Goal: Communication & Community: Ask a question

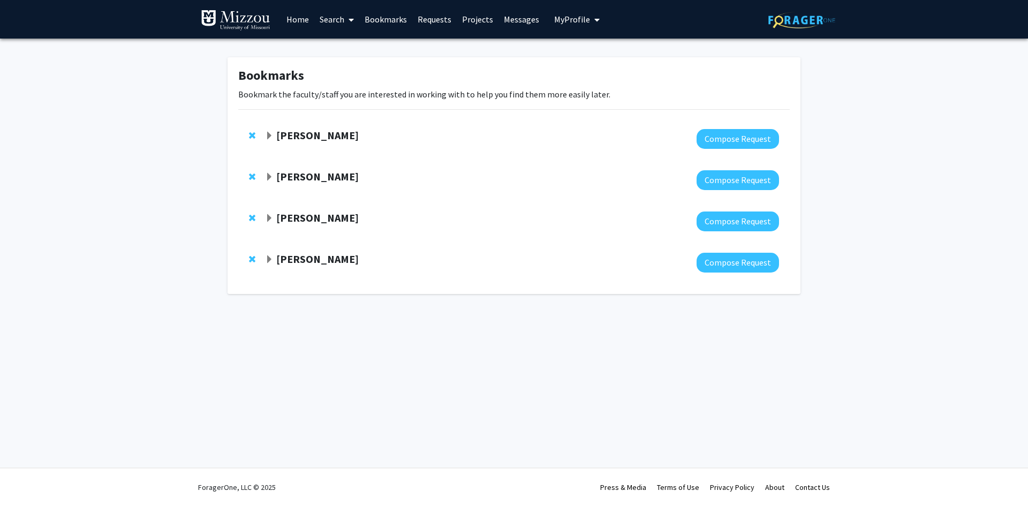
click at [302, 223] on strong "[PERSON_NAME]" at bounding box center [317, 217] width 82 height 13
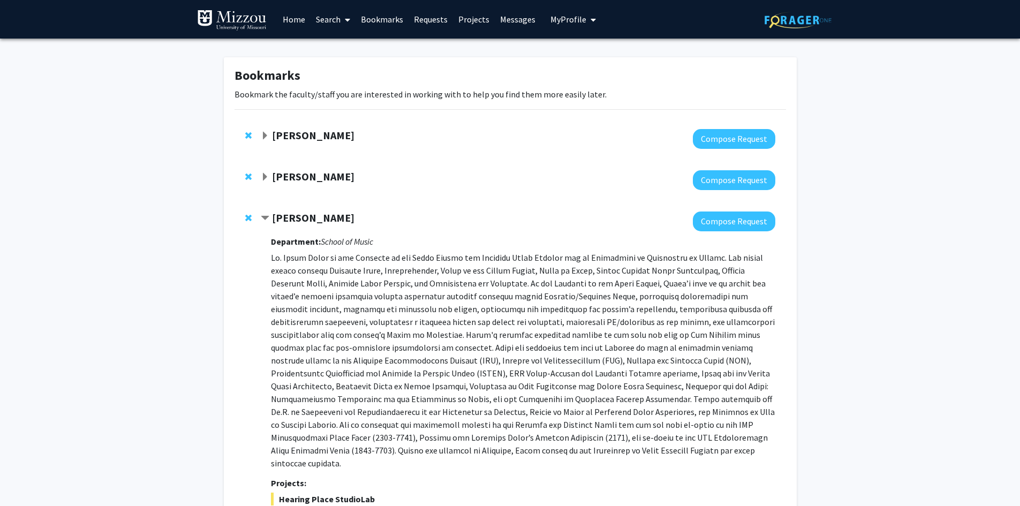
click at [302, 223] on strong "[PERSON_NAME]" at bounding box center [313, 217] width 82 height 13
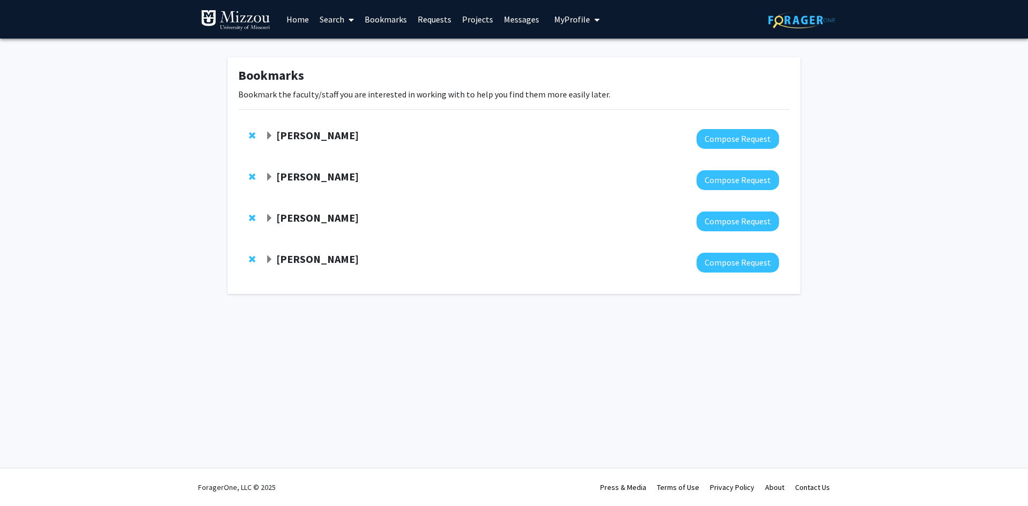
click at [308, 272] on div at bounding box center [522, 263] width 514 height 20
click at [335, 18] on link "Search" at bounding box center [336, 19] width 45 height 37
click at [345, 50] on span "Faculty/Staff" at bounding box center [353, 49] width 79 height 21
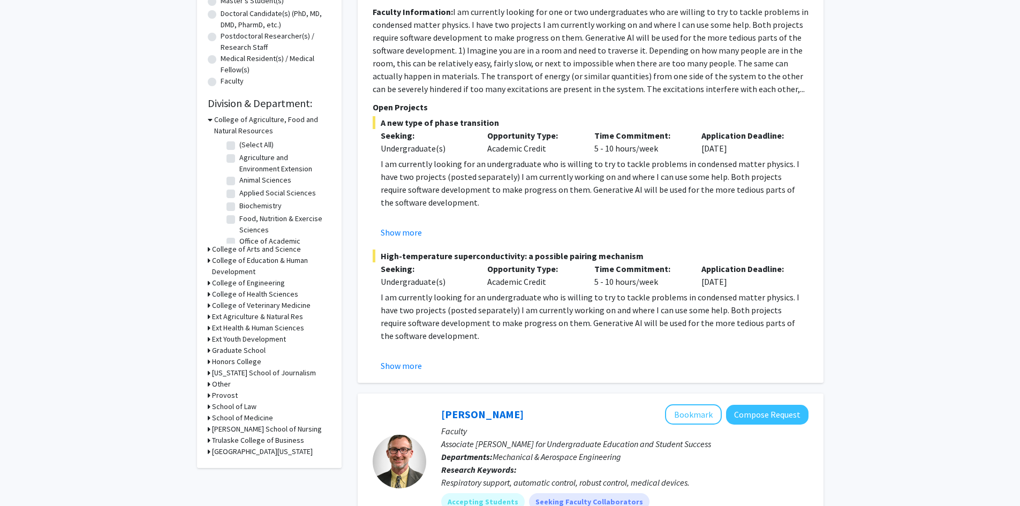
scroll to position [214, 0]
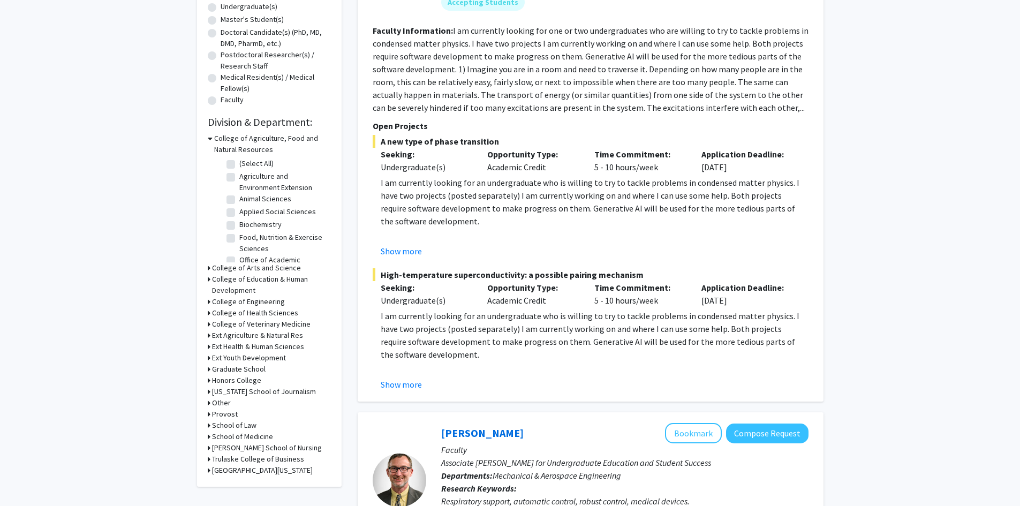
click at [272, 267] on h3 "College of Arts and Science" at bounding box center [256, 267] width 89 height 11
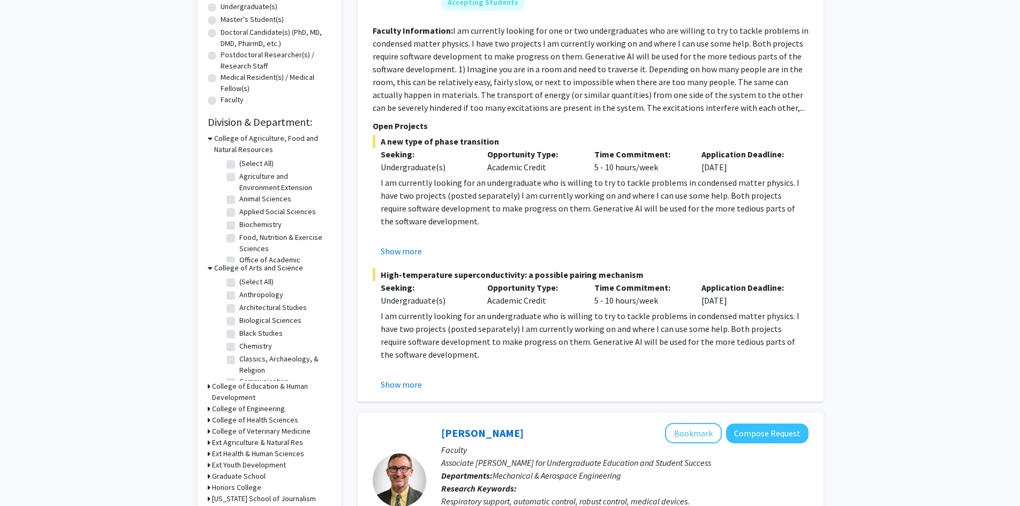
click at [255, 281] on label "(Select All)" at bounding box center [256, 281] width 34 height 11
click at [246, 281] on input "(Select All)" at bounding box center [242, 279] width 7 height 7
checkbox input "true"
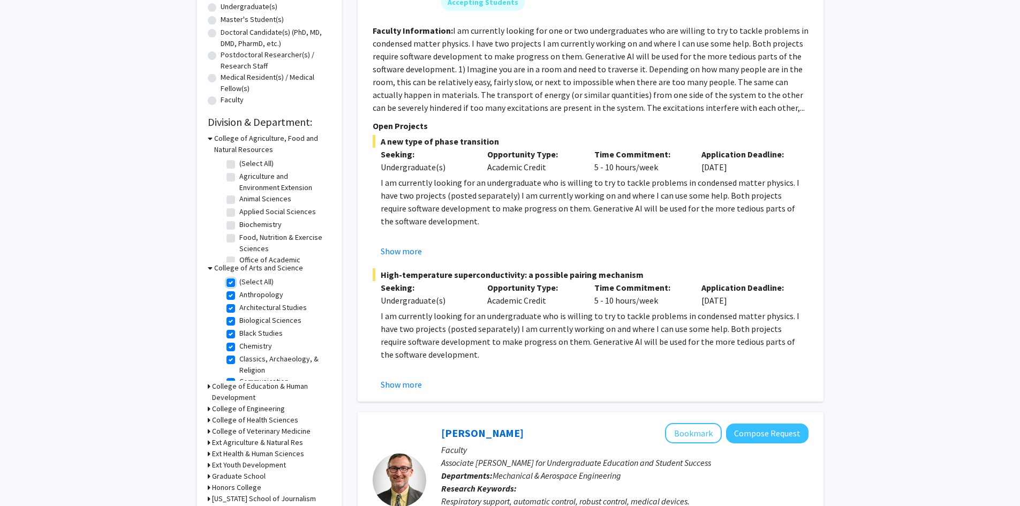
checkbox input "true"
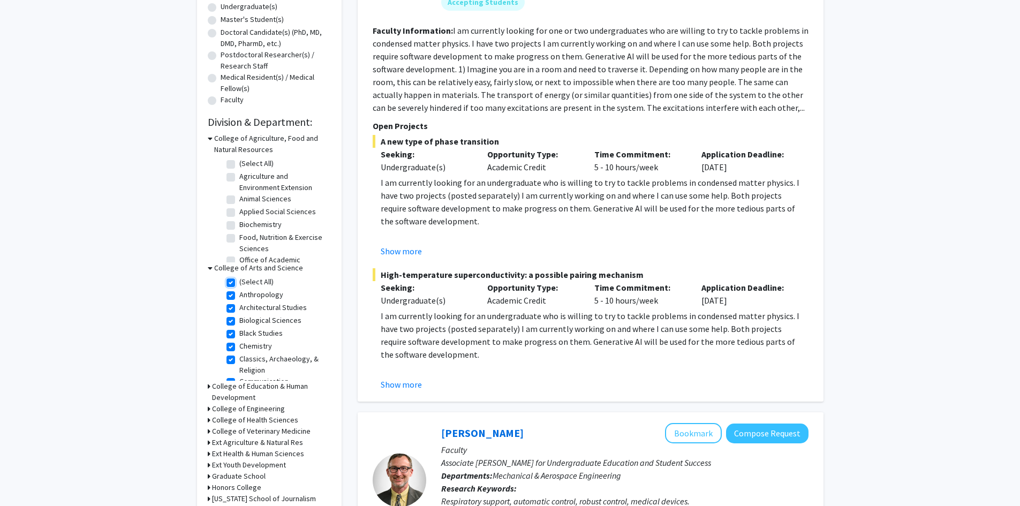
checkbox input "true"
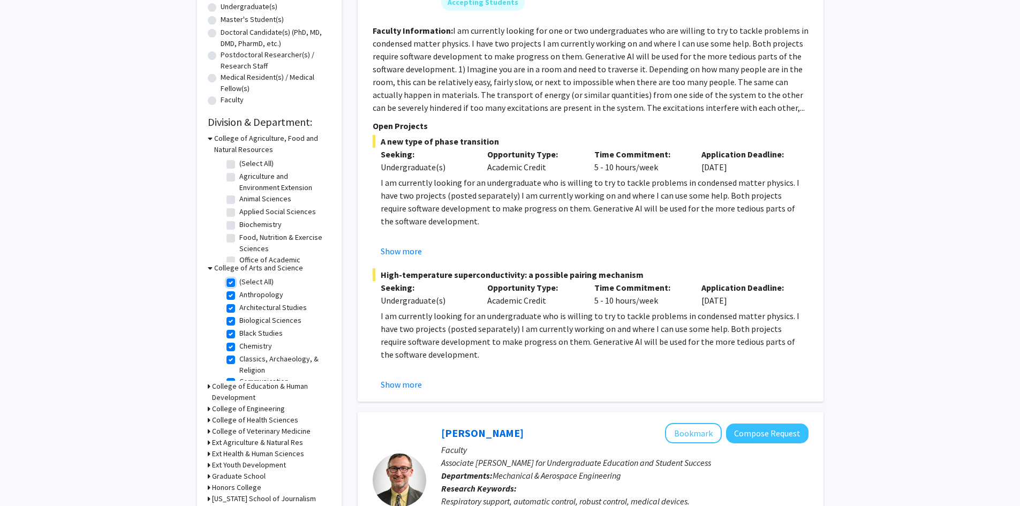
checkbox input "true"
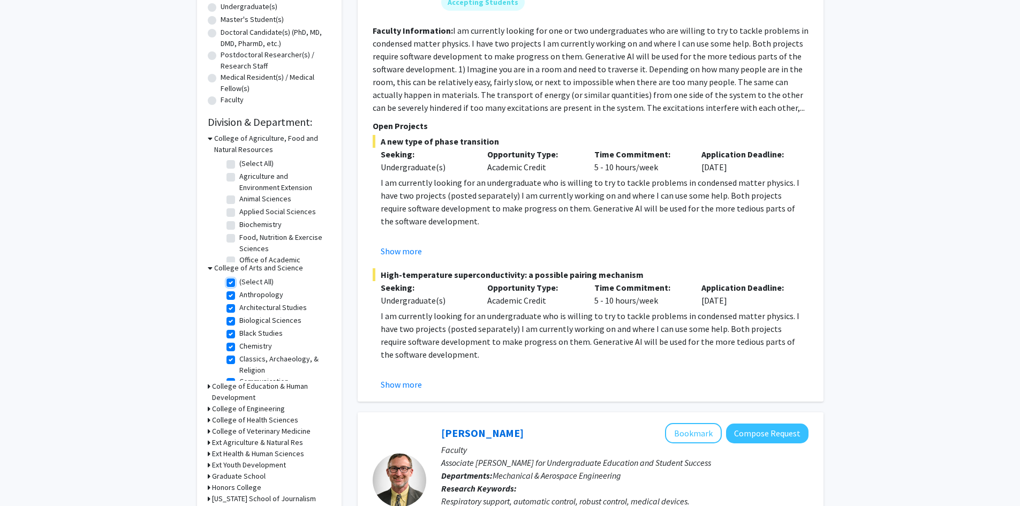
checkbox input "true"
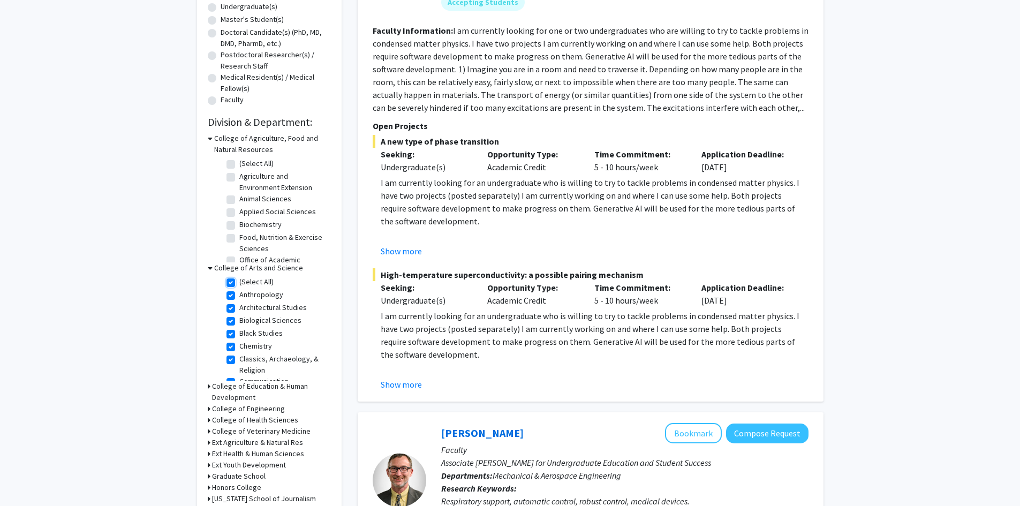
checkbox input "true"
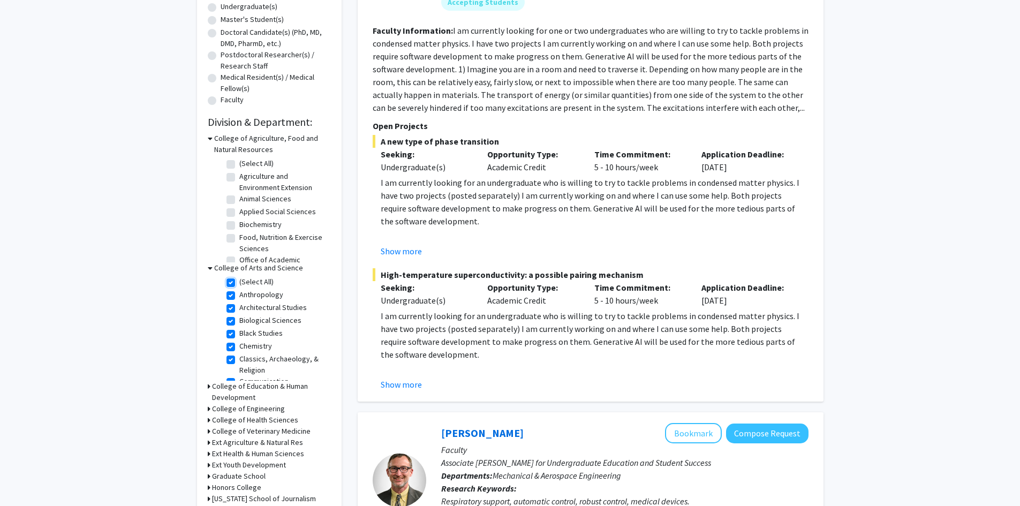
checkbox input "true"
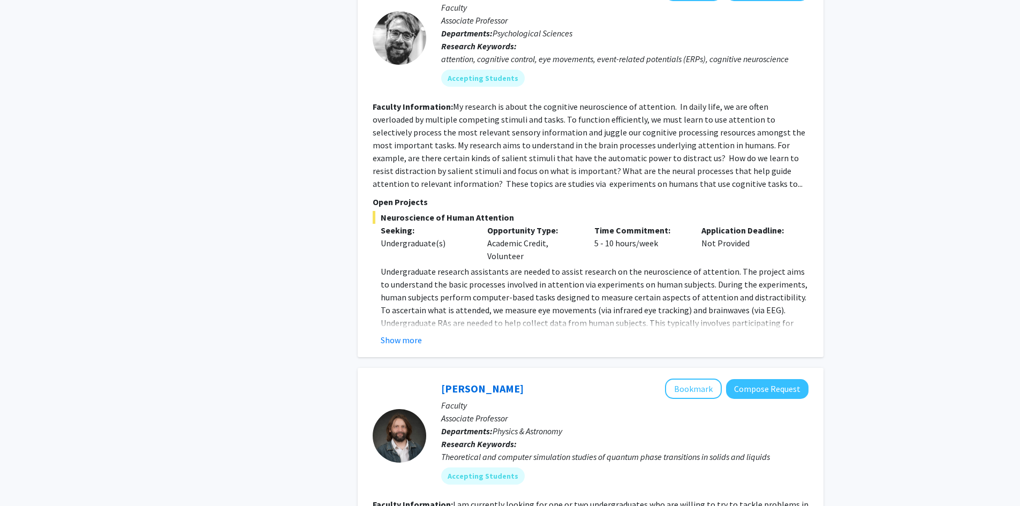
scroll to position [910, 0]
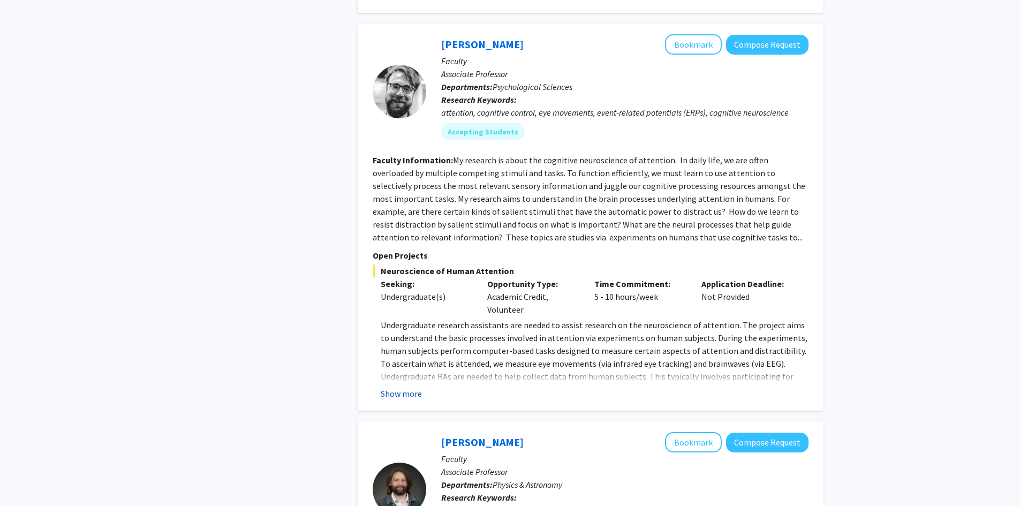
click at [398, 387] on button "Show more" at bounding box center [401, 393] width 41 height 13
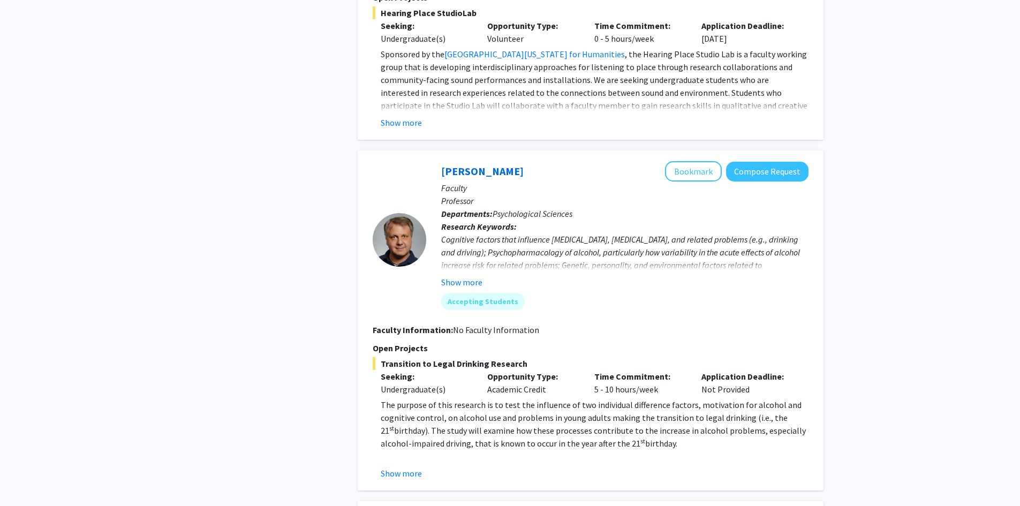
scroll to position [3160, 0]
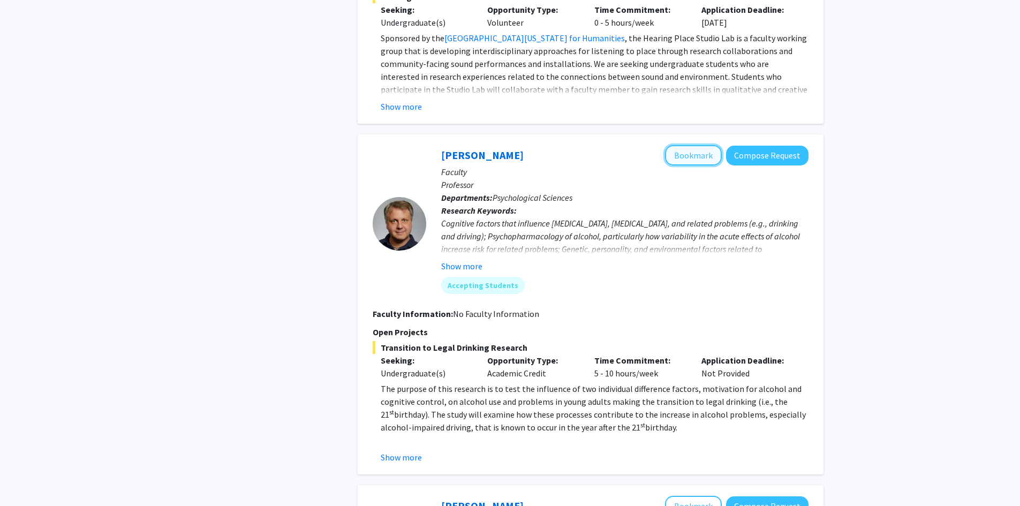
click at [695, 145] on button "Bookmark" at bounding box center [693, 155] width 57 height 20
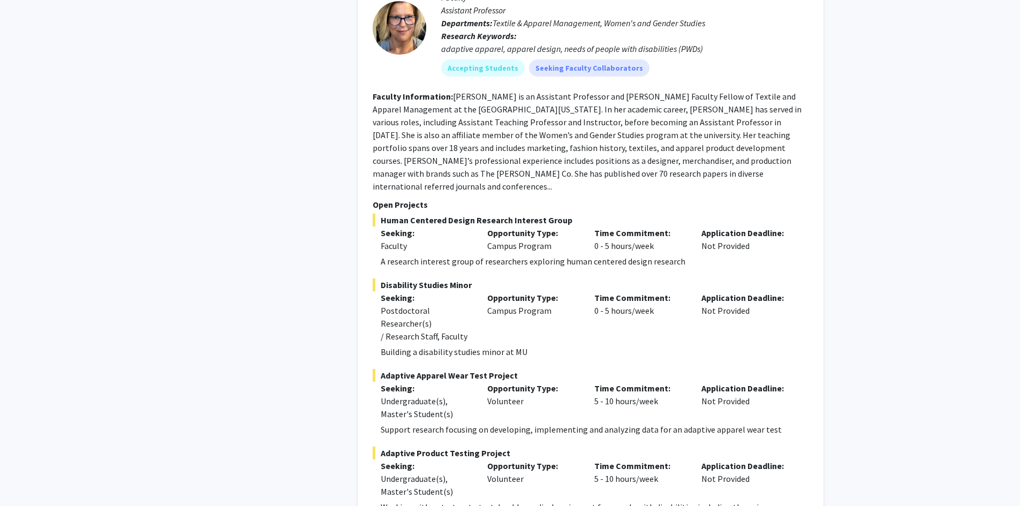
scroll to position [4010, 0]
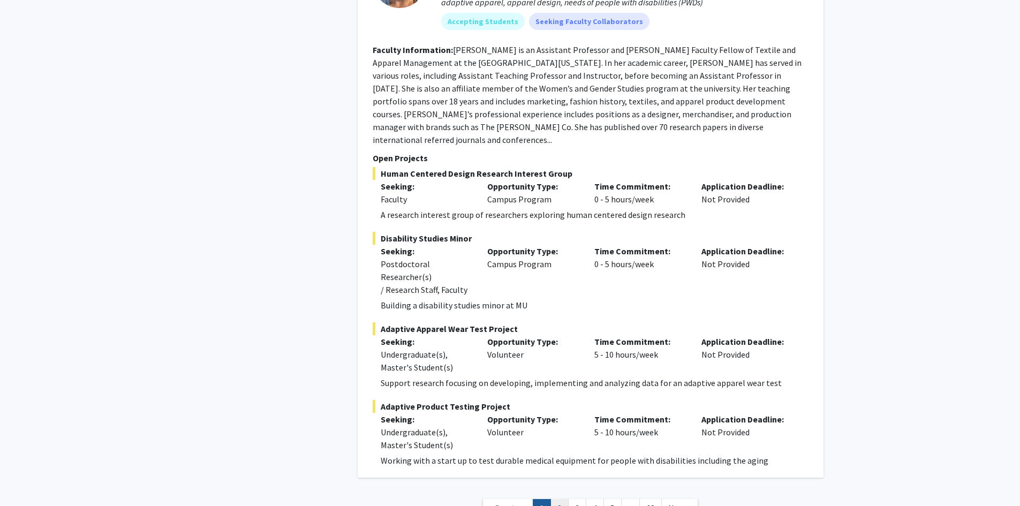
click at [559, 499] on link "2" at bounding box center [560, 508] width 18 height 19
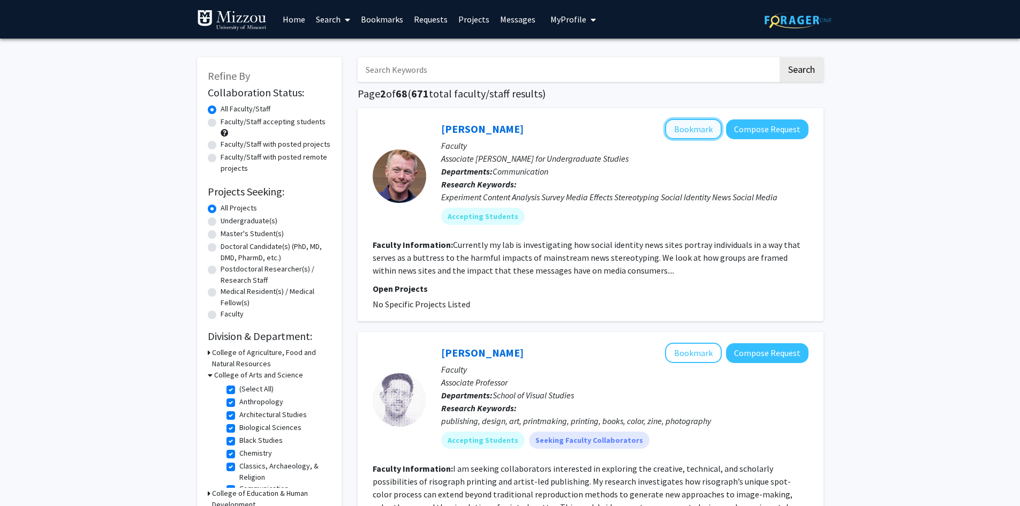
click at [677, 128] on button "Bookmark" at bounding box center [693, 129] width 57 height 20
click at [380, 21] on link "Bookmarks" at bounding box center [382, 19] width 53 height 37
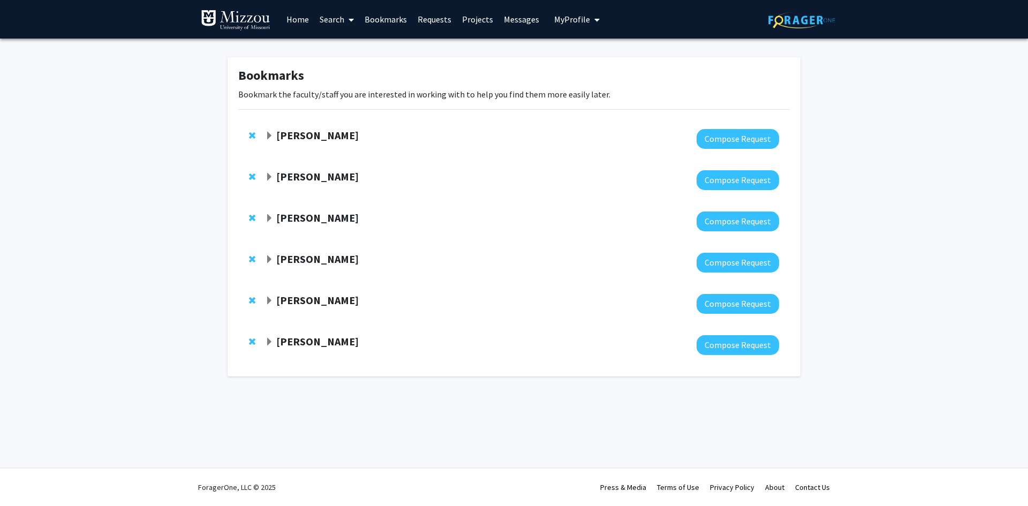
click at [271, 173] on span "Expand Jaclyn Benigno Bookmark" at bounding box center [269, 177] width 9 height 9
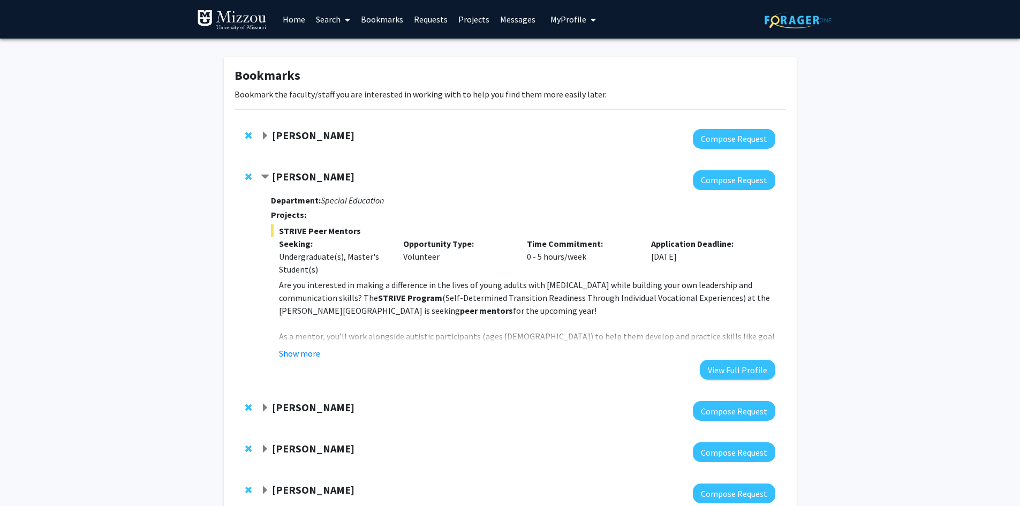
click at [269, 178] on span "Contract Jaclyn Benigno Bookmark" at bounding box center [265, 177] width 9 height 9
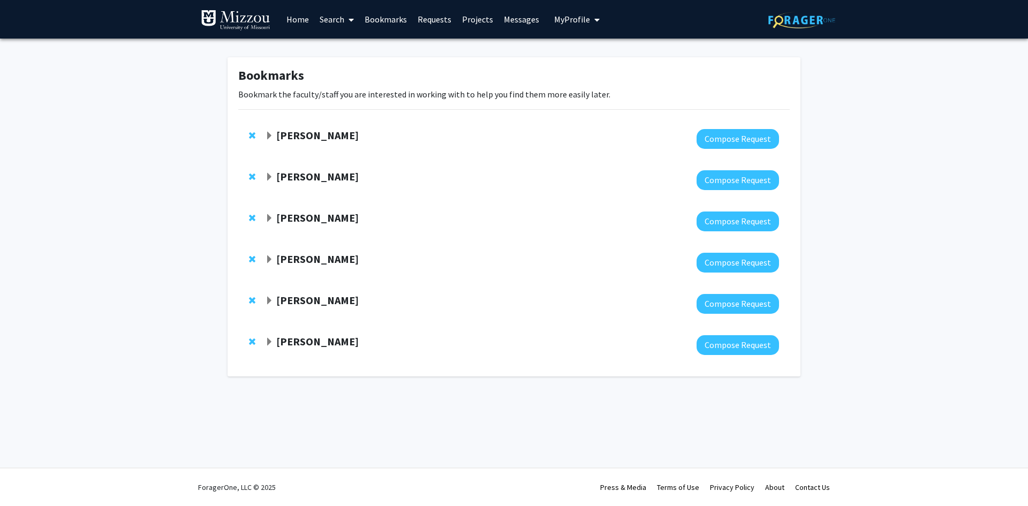
click at [269, 178] on span "Expand Jaclyn Benigno Bookmark" at bounding box center [269, 177] width 9 height 9
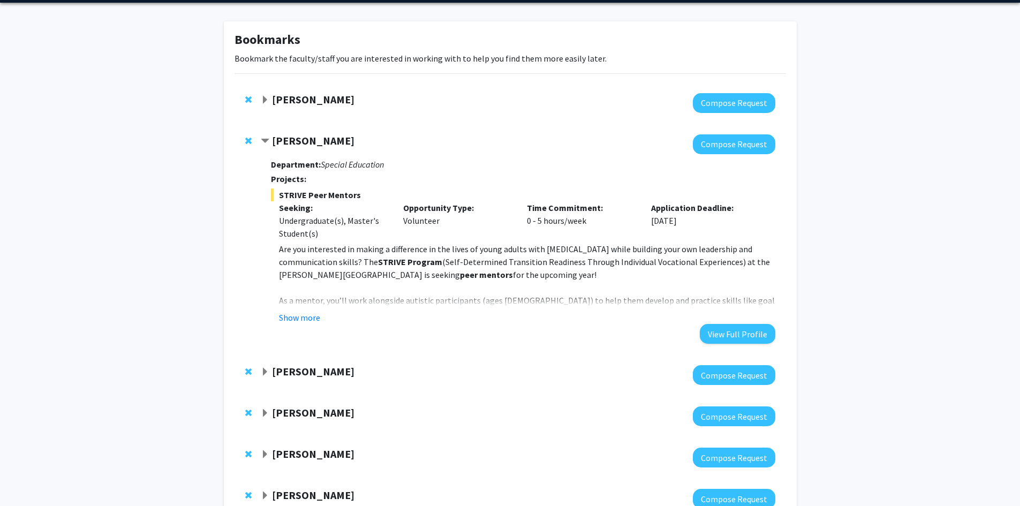
scroll to position [54, 0]
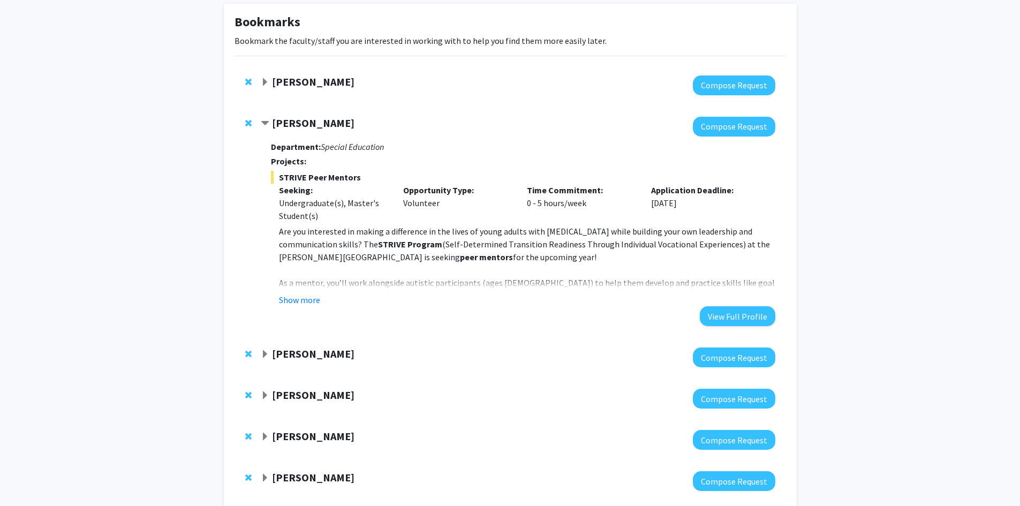
click at [298, 357] on strong "[PERSON_NAME]" at bounding box center [313, 353] width 82 height 13
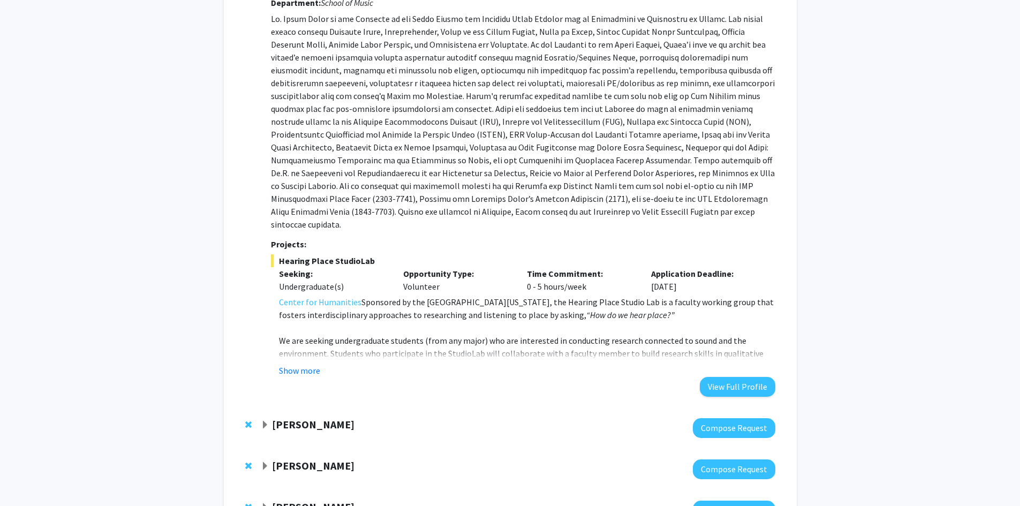
scroll to position [482, 0]
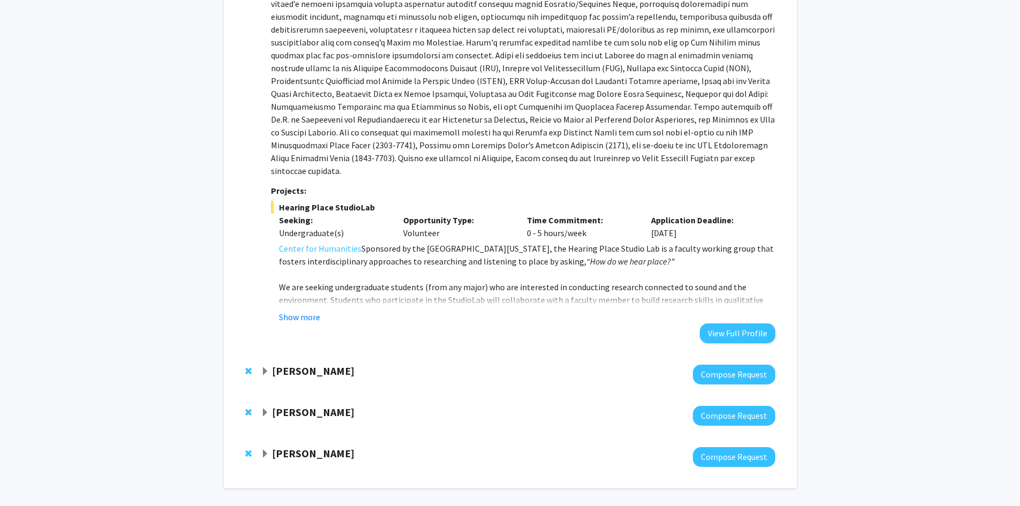
click at [298, 364] on strong "[PERSON_NAME]" at bounding box center [313, 370] width 82 height 13
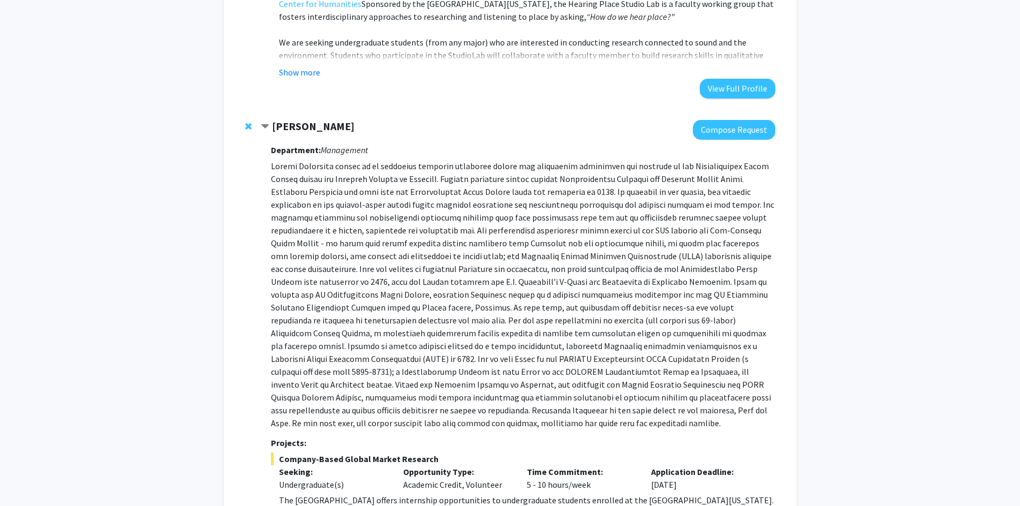
scroll to position [963, 0]
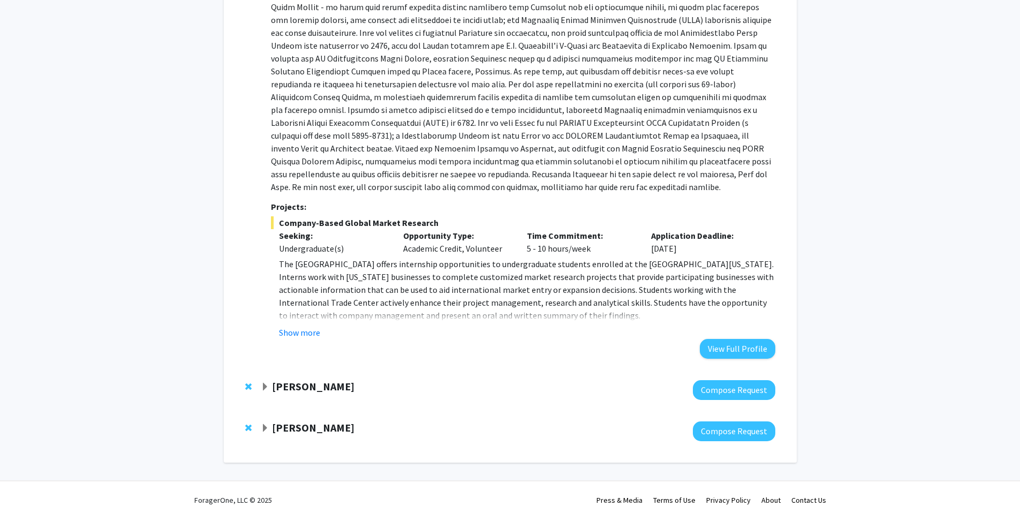
click at [282, 380] on strong "[PERSON_NAME]" at bounding box center [313, 386] width 82 height 13
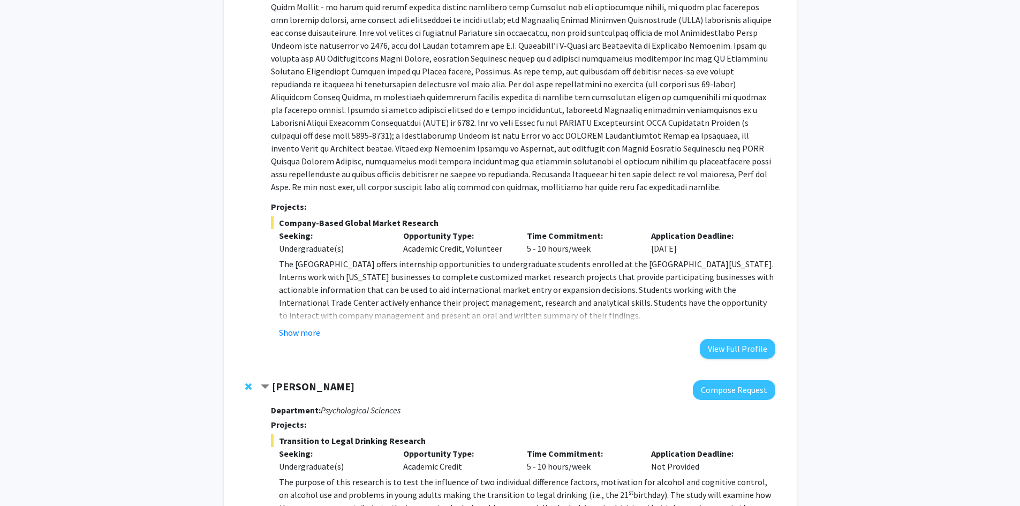
scroll to position [521, 0]
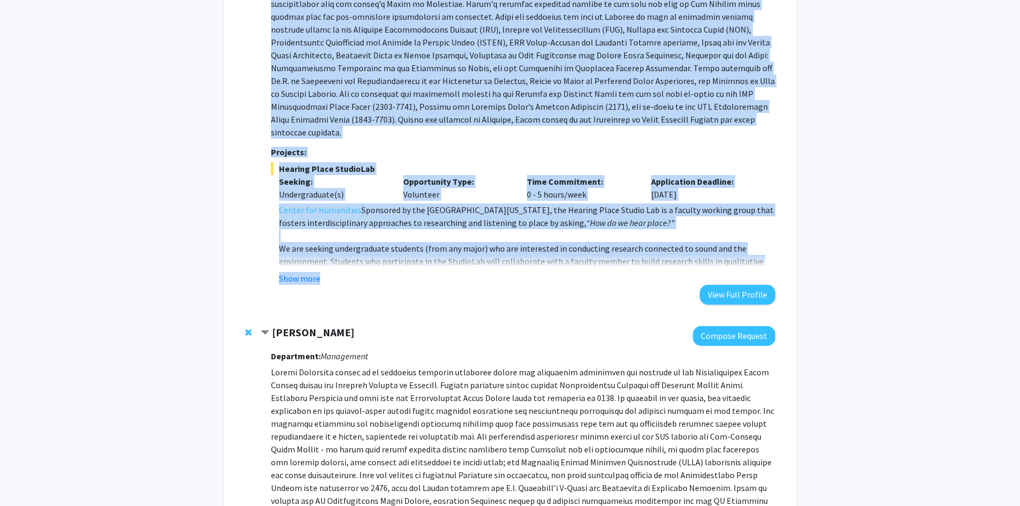
drag, startPoint x: 1019, startPoint y: 267, endPoint x: 1023, endPoint y: 310, distance: 42.6
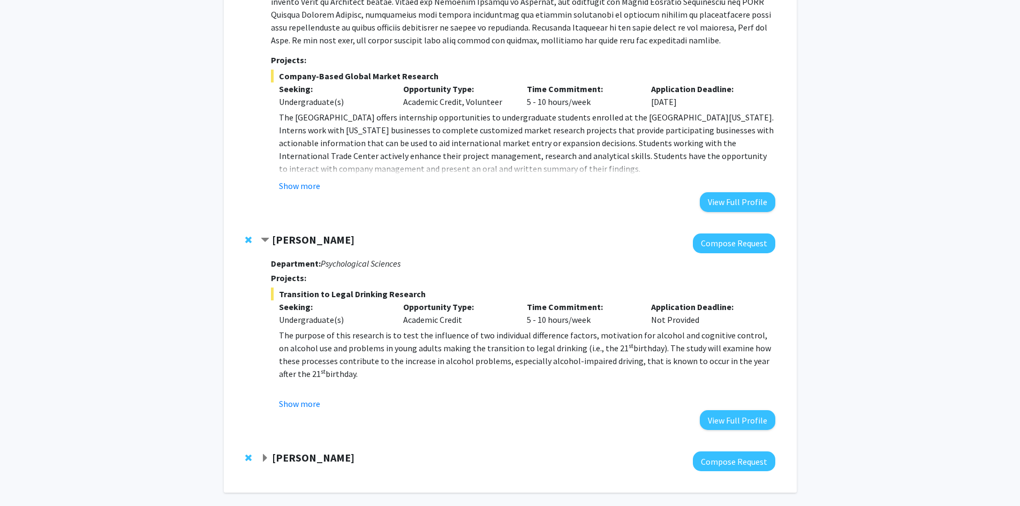
scroll to position [1140, 0]
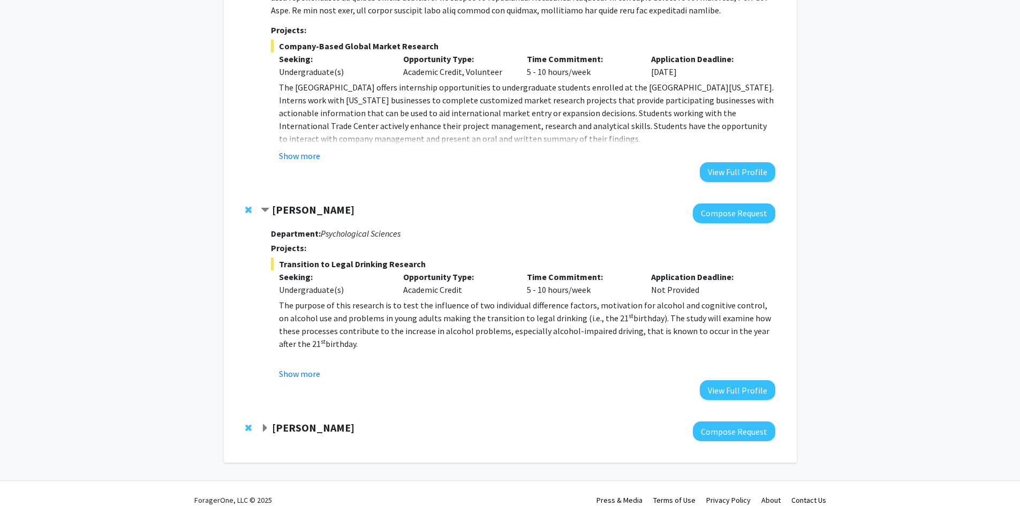
drag, startPoint x: 737, startPoint y: 368, endPoint x: 699, endPoint y: 282, distance: 94.2
click at [699, 282] on div "Application Deadline: Not Provided" at bounding box center [705, 283] width 124 height 26
click at [735, 380] on button "View Full Profile" at bounding box center [738, 390] width 76 height 20
click at [706, 205] on button "Compose Request" at bounding box center [734, 214] width 82 height 20
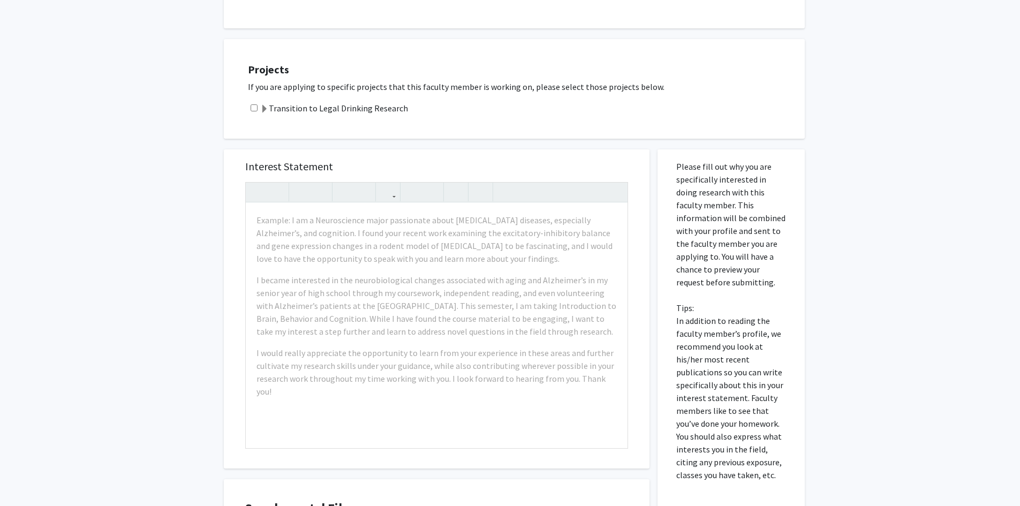
scroll to position [214, 0]
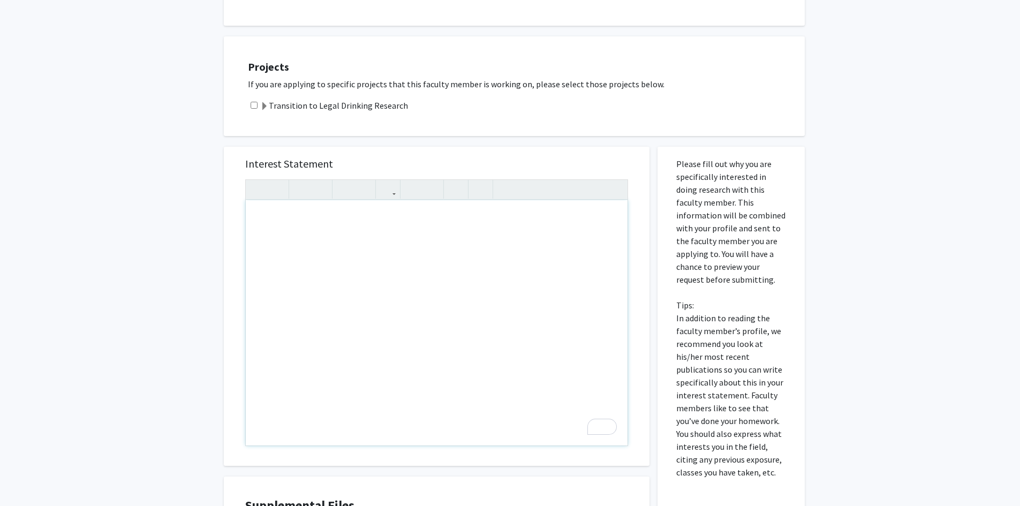
click at [252, 107] on input "checkbox" at bounding box center [254, 105] width 7 height 7
checkbox input "true"
click at [346, 243] on div "To enrich screen reader interactions, please activate Accessibility in Grammarl…" at bounding box center [437, 322] width 382 height 245
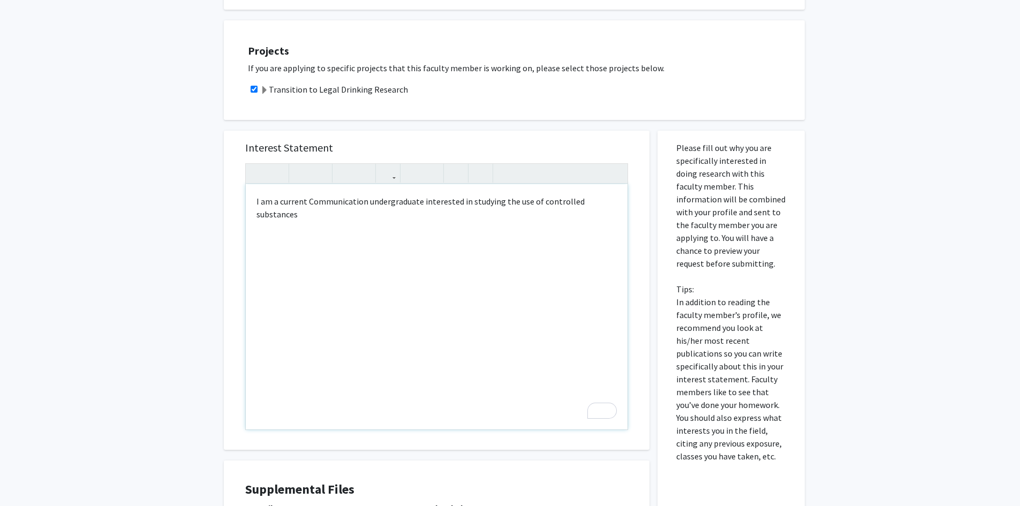
scroll to position [249, 0]
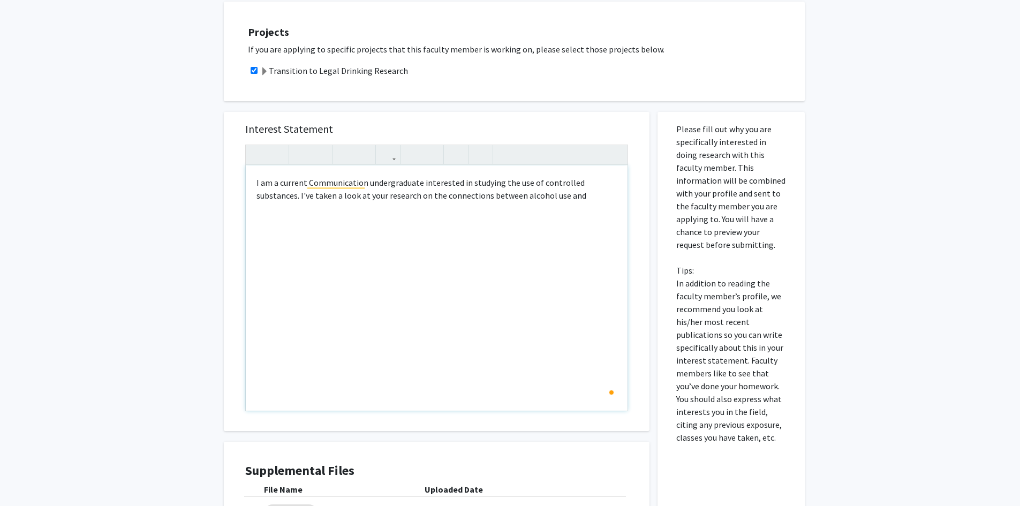
type textarea "I am a current Communication undergraduate interested in studying the use of co…"
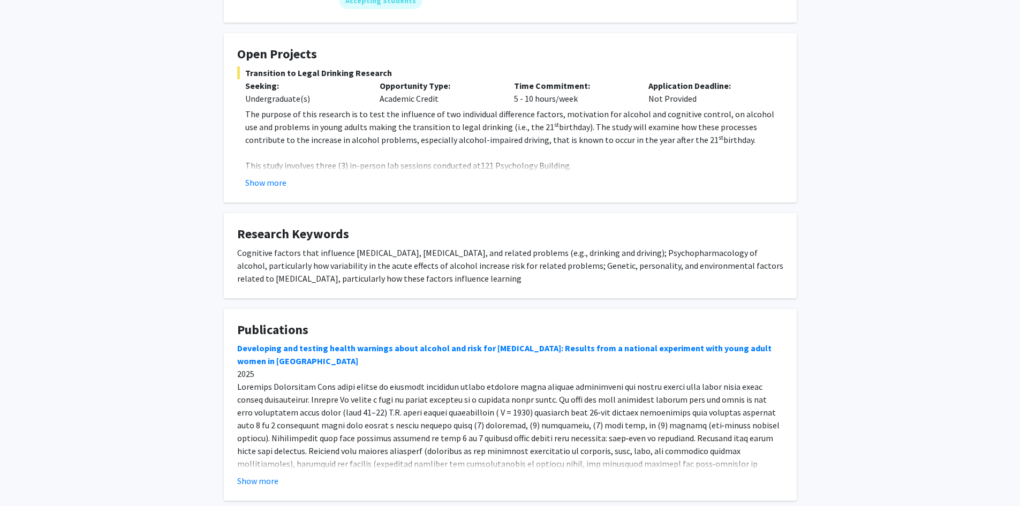
scroll to position [169, 0]
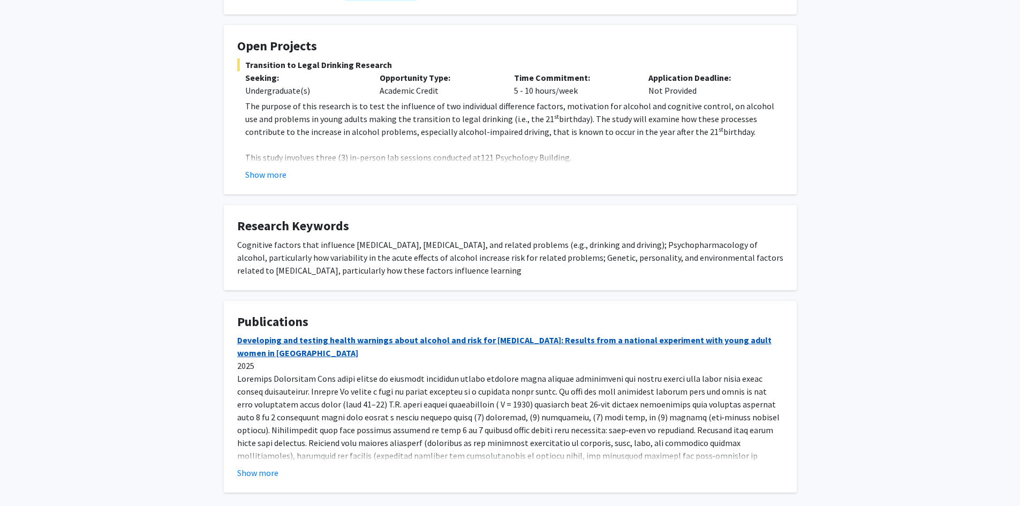
click at [258, 354] on link "Developing and testing health warnings about alcohol and risk for breast cancer…" at bounding box center [504, 347] width 534 height 24
